Goal: Task Accomplishment & Management: Manage account settings

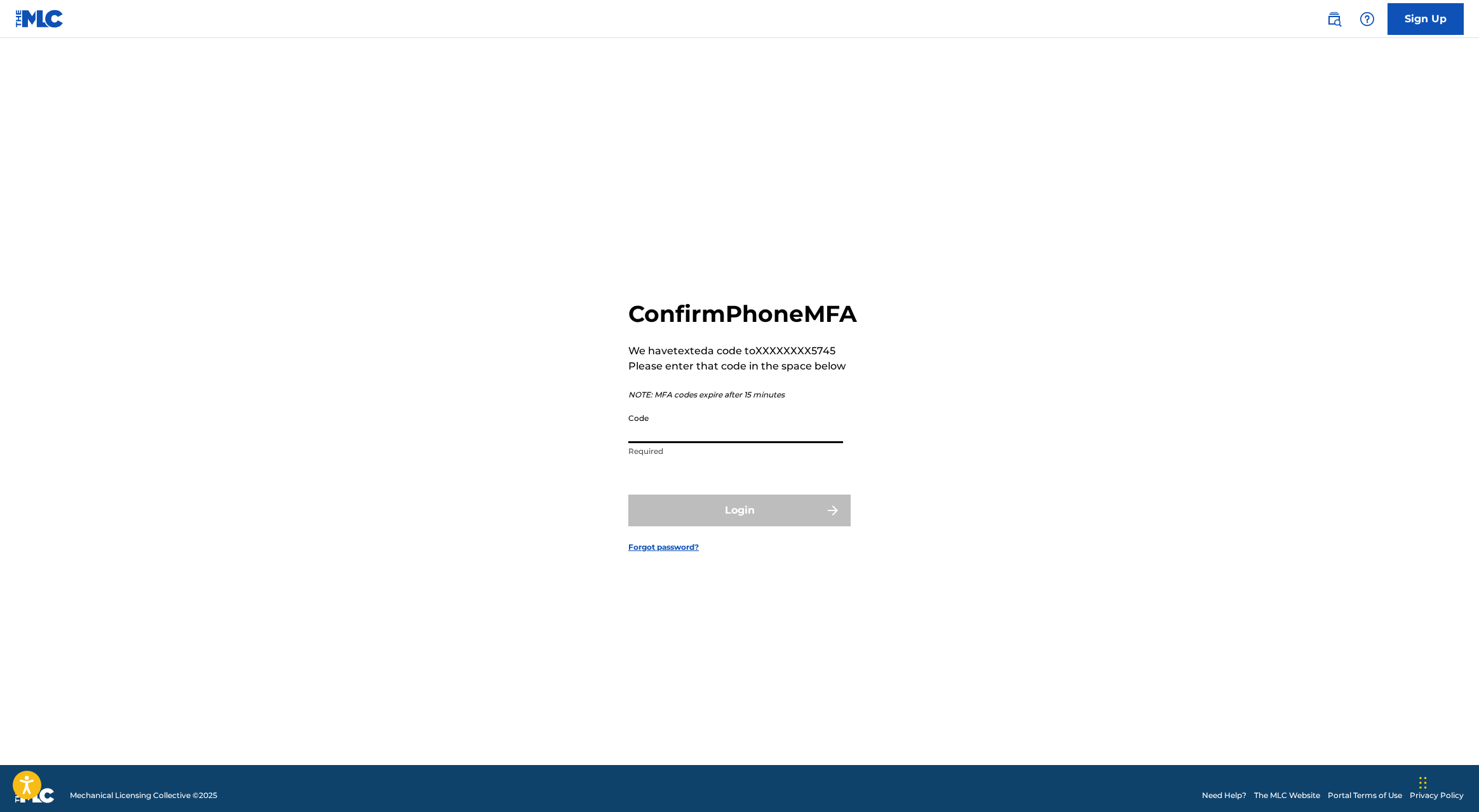
click at [653, 441] on input "Code" at bounding box center [735, 425] width 215 height 36
paste input "128517"
type input "128517"
click at [714, 517] on button "Login" at bounding box center [739, 511] width 223 height 32
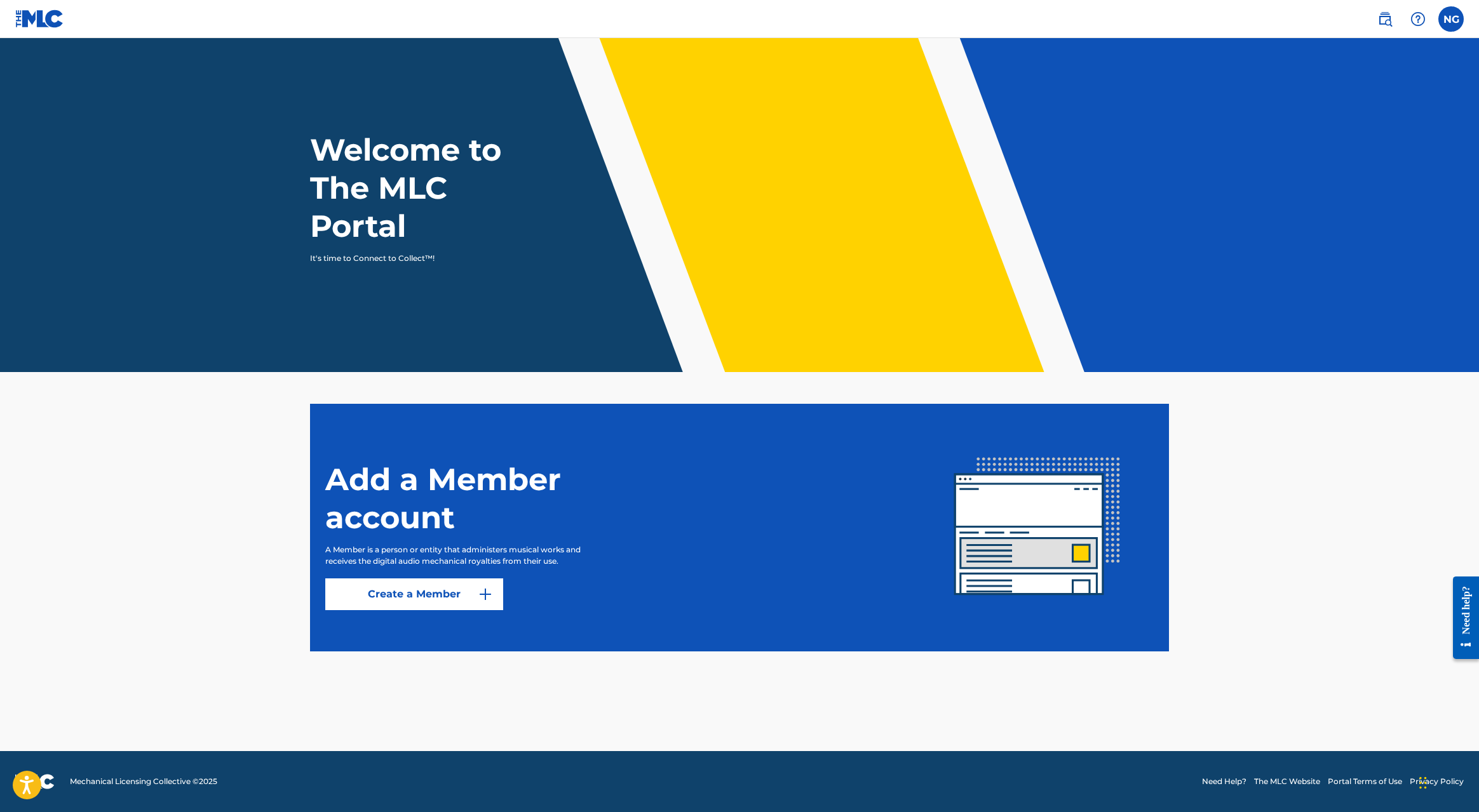
click at [1454, 21] on label at bounding box center [1451, 19] width 25 height 25
click at [1451, 19] on input "NG [PERSON_NAME] [EMAIL_ADDRESS][DOMAIN_NAME] Notification Preferences Profile …" at bounding box center [1451, 19] width 0 height 0
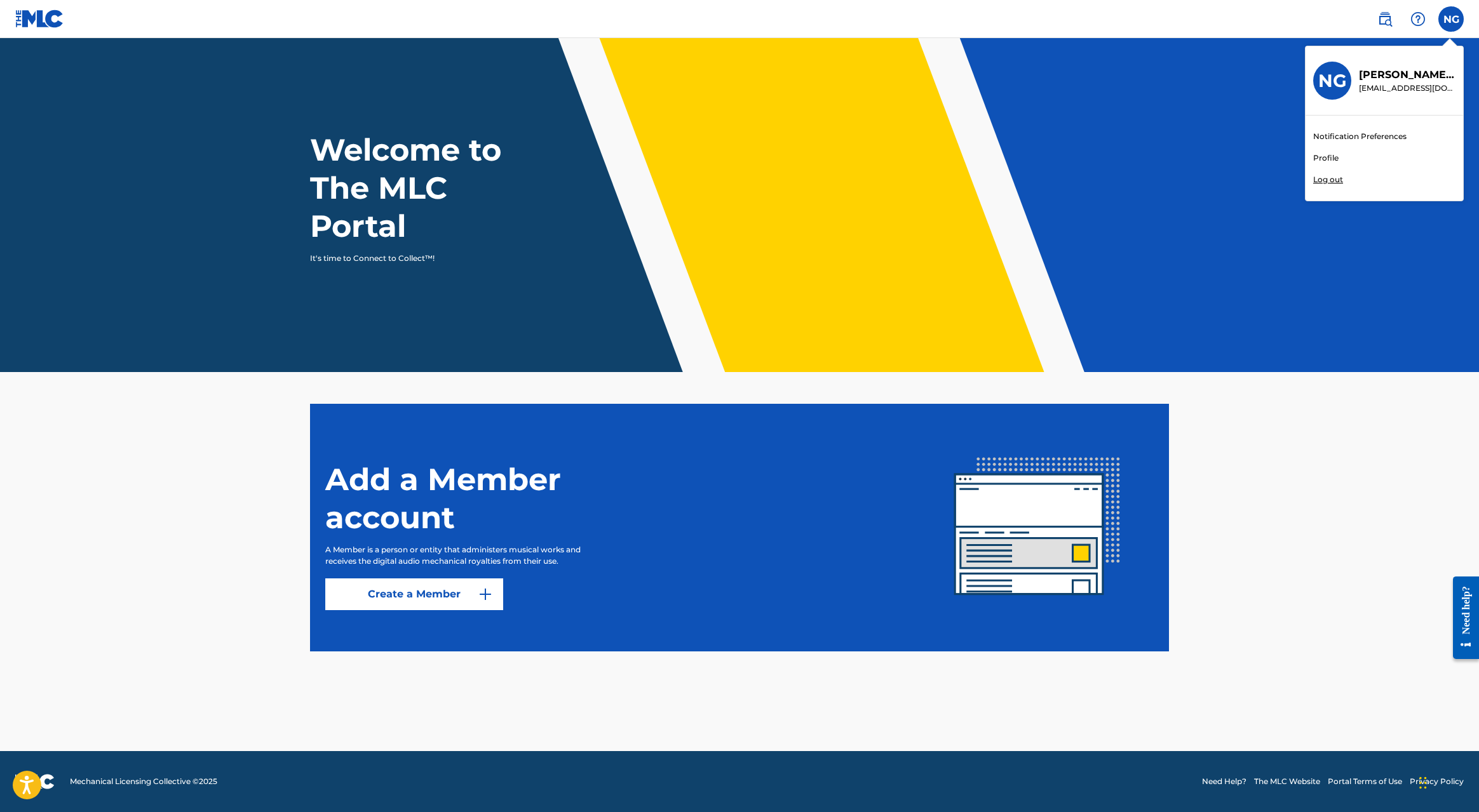
click at [1324, 156] on link "Profile" at bounding box center [1326, 157] width 25 height 11
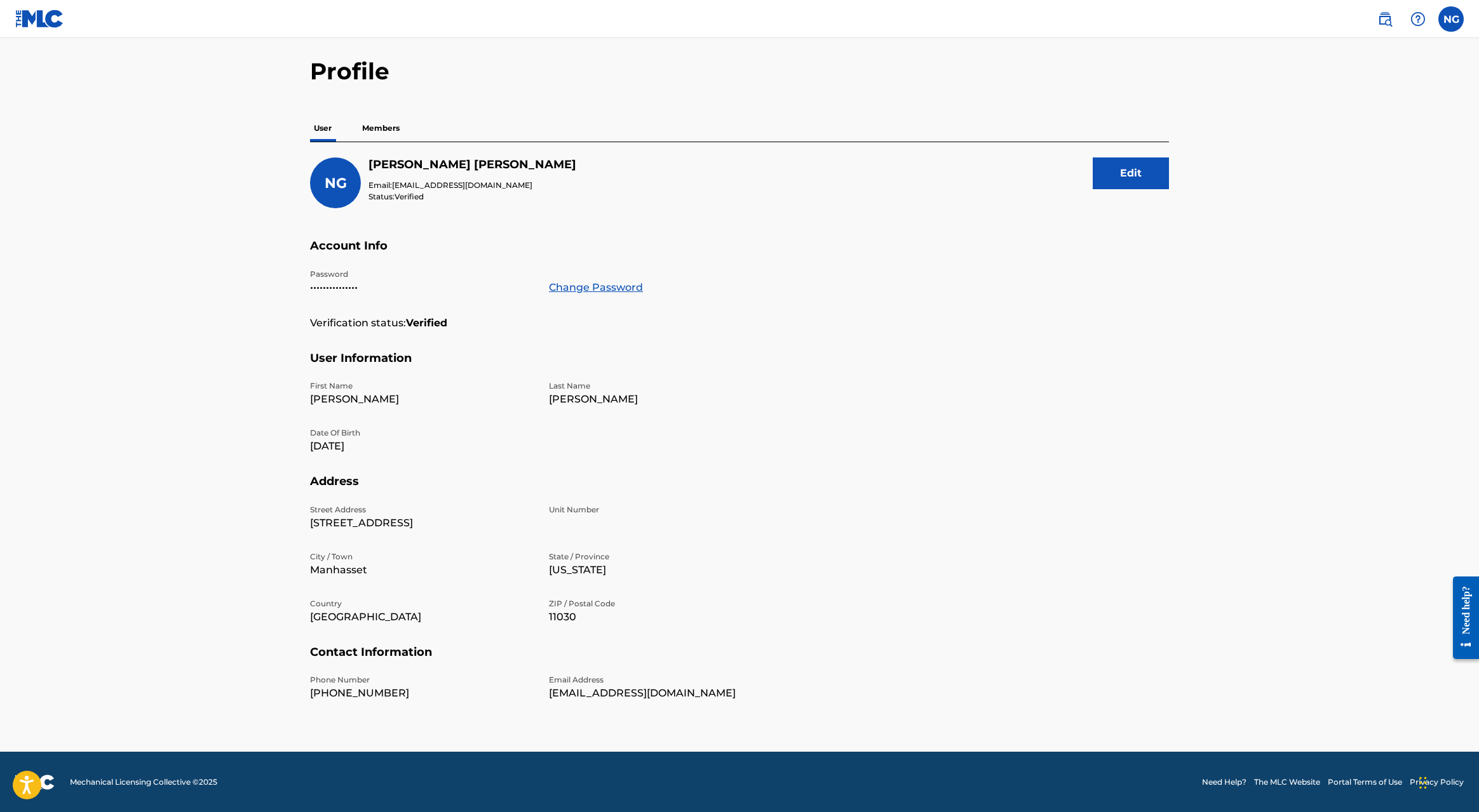
scroll to position [41, 0]
click at [382, 130] on p "Members" at bounding box center [381, 129] width 45 height 27
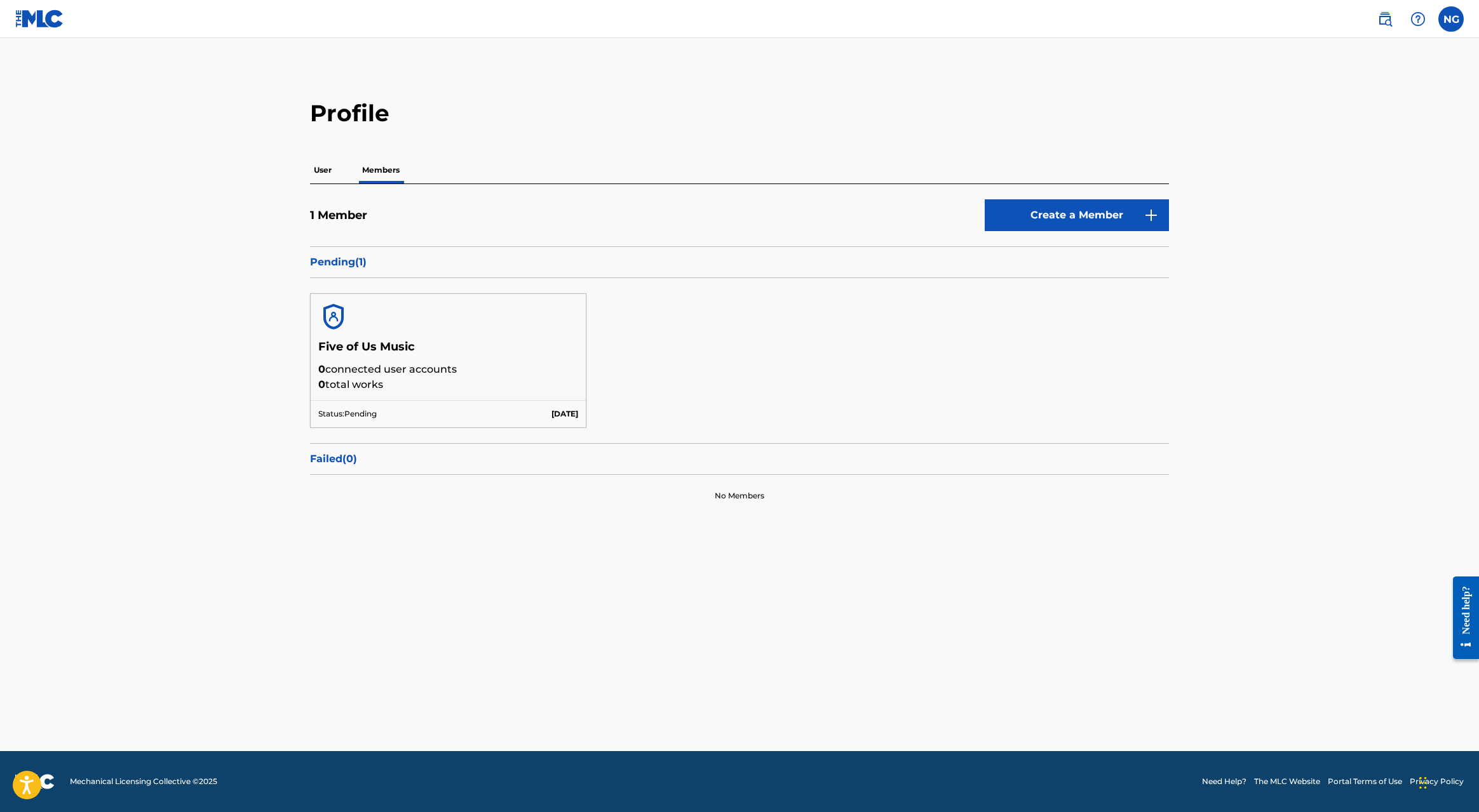
click at [1065, 217] on link "Create a Member" at bounding box center [1076, 215] width 184 height 32
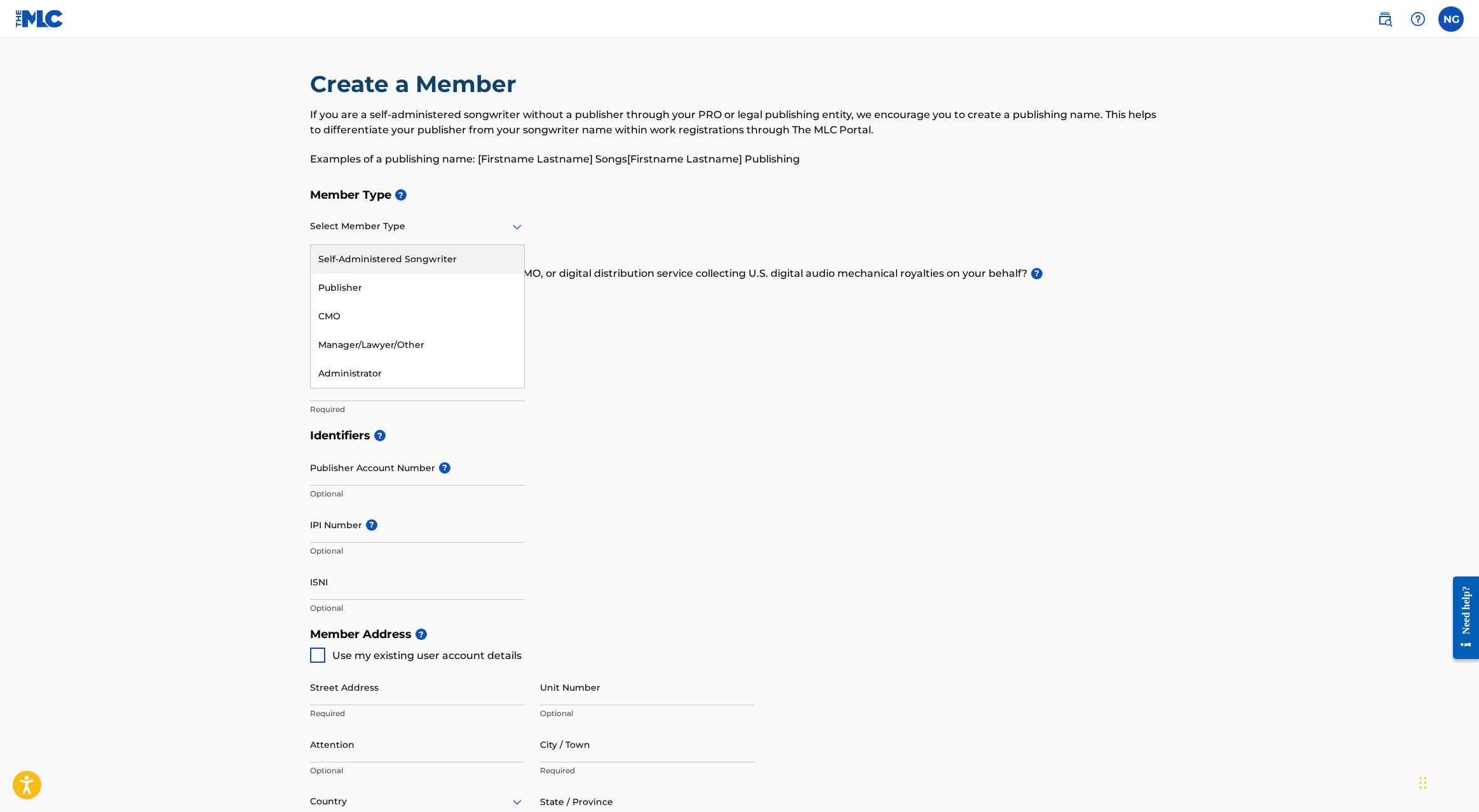
click at [518, 224] on icon at bounding box center [517, 227] width 15 height 15
click at [408, 256] on div "Self-Administered Songwriter" at bounding box center [417, 259] width 213 height 29
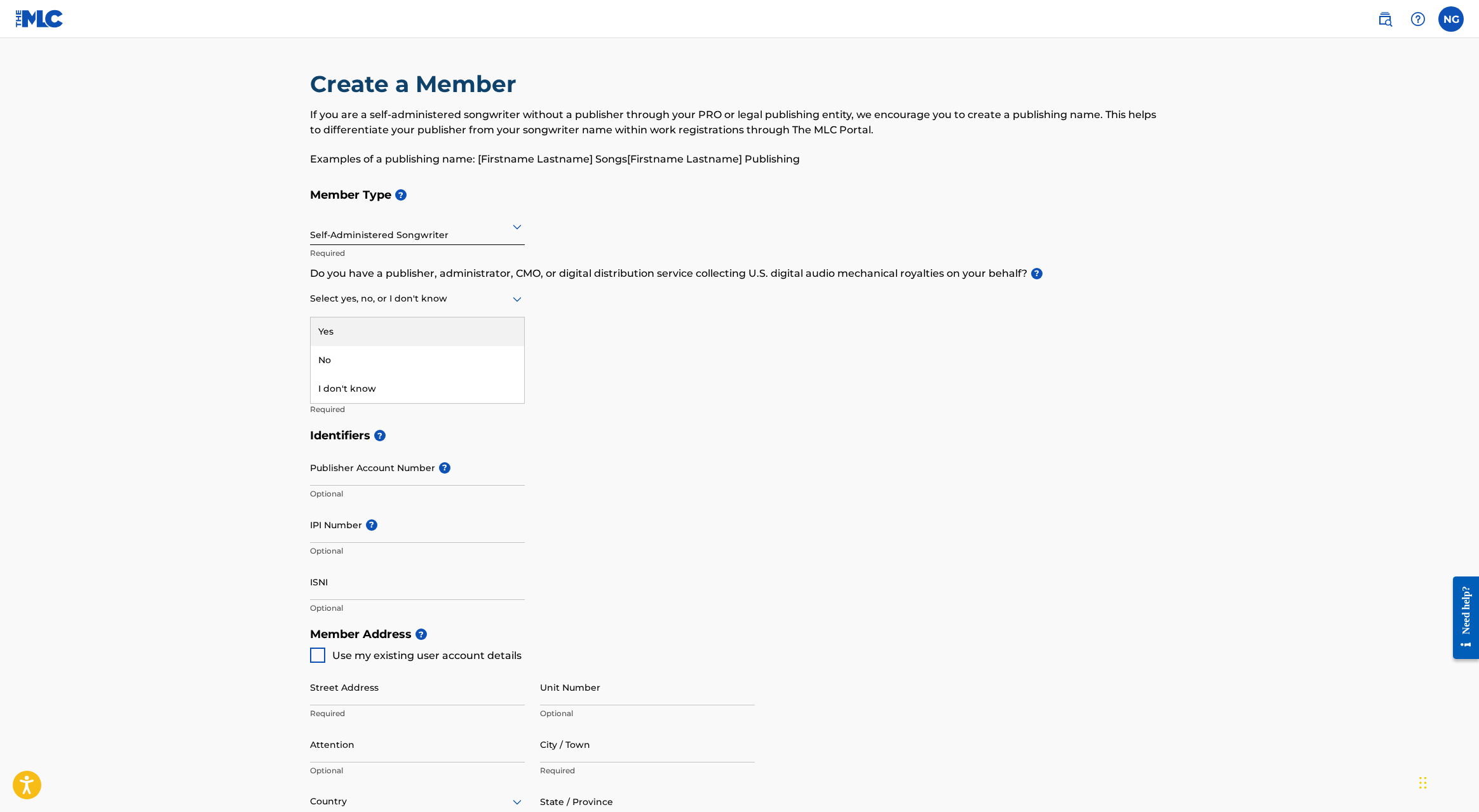
click at [520, 297] on icon at bounding box center [516, 300] width 9 height 5
click at [397, 334] on div "Yes" at bounding box center [417, 332] width 213 height 29
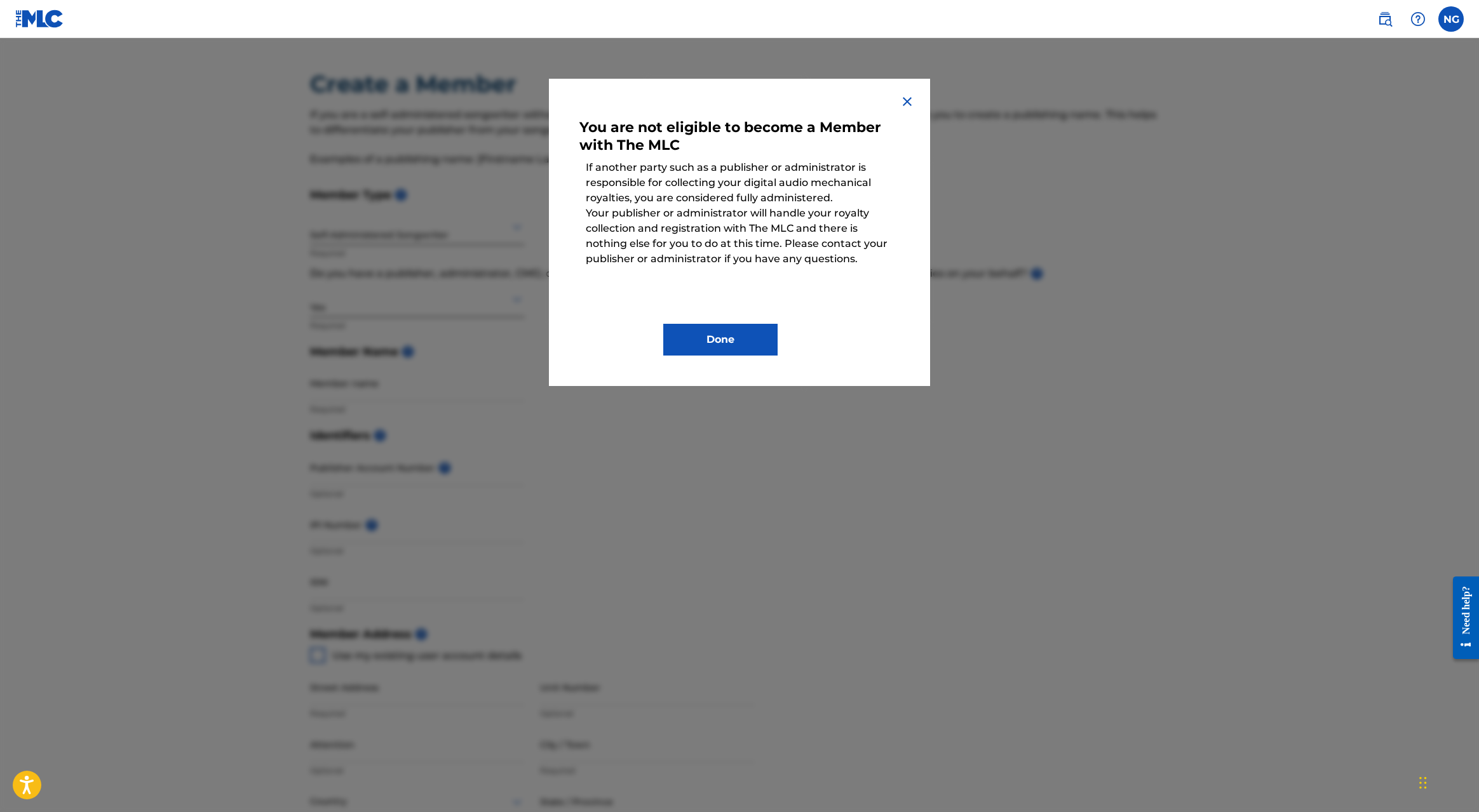
click at [911, 100] on img at bounding box center [907, 101] width 15 height 15
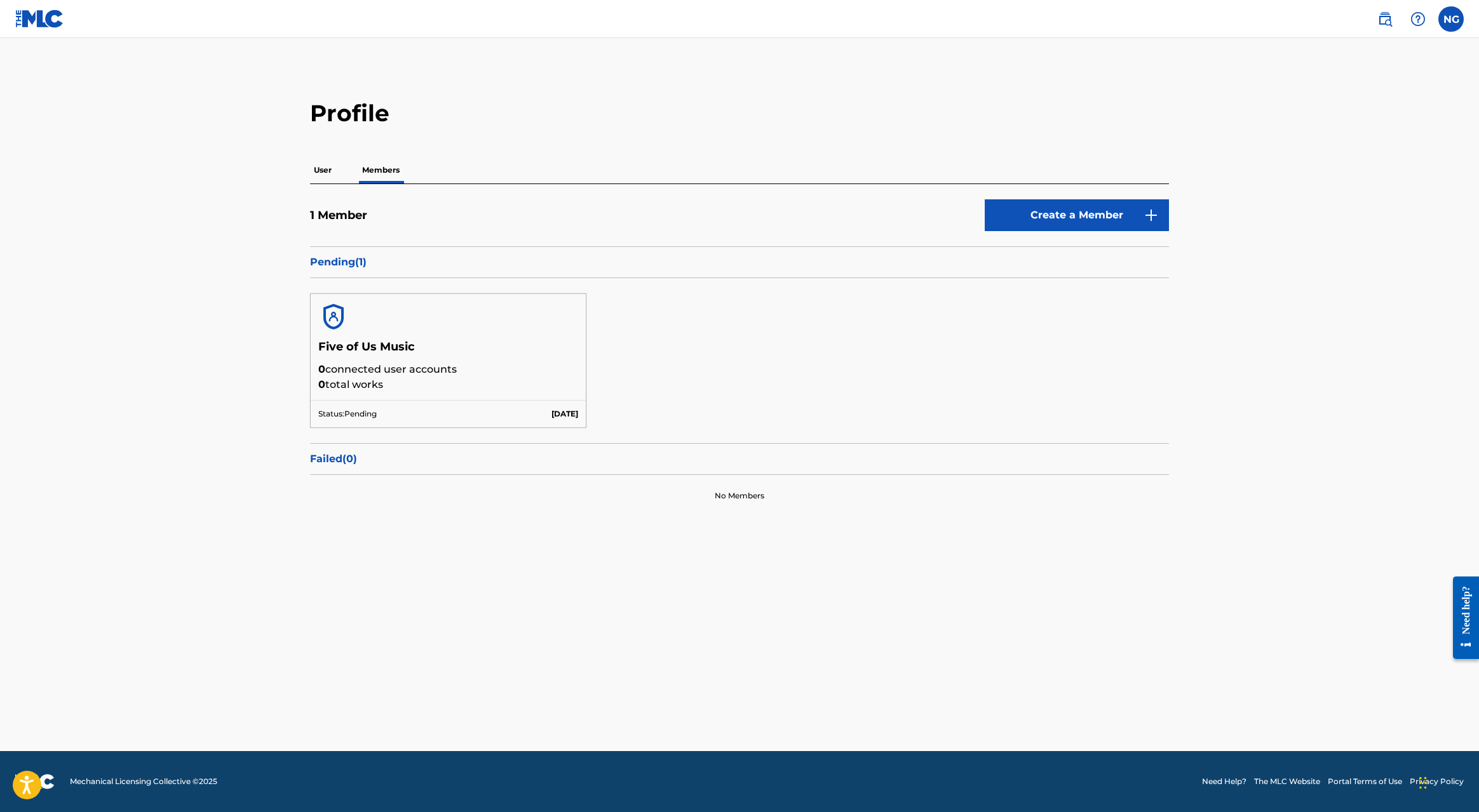
click at [1452, 21] on label at bounding box center [1451, 19] width 25 height 25
click at [1451, 19] on input "NG [PERSON_NAME] [EMAIL_ADDRESS][DOMAIN_NAME] Notification Preferences Profile …" at bounding box center [1451, 19] width 0 height 0
click at [1327, 180] on p "Log out" at bounding box center [1328, 179] width 30 height 11
click at [1451, 19] on input "NG [PERSON_NAME] [EMAIL_ADDRESS][DOMAIN_NAME] Notification Preferences Profile …" at bounding box center [1451, 19] width 0 height 0
